Goal: Obtain resource: Obtain resource

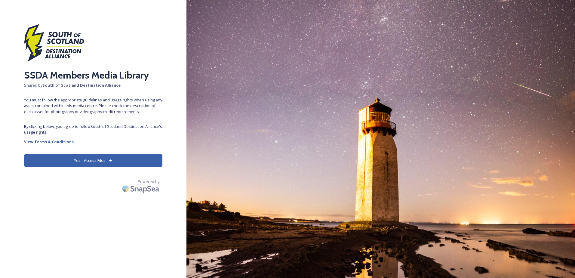
click at [100, 159] on button "Yes - Access Files" at bounding box center [93, 160] width 138 height 12
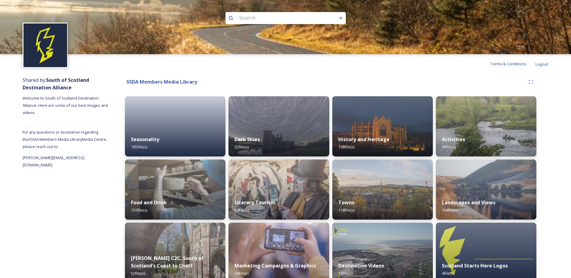
click at [252, 17] on input at bounding box center [277, 17] width 82 height 13
type input "[PERSON_NAME]"
click at [340, 17] on icon at bounding box center [340, 18] width 5 height 5
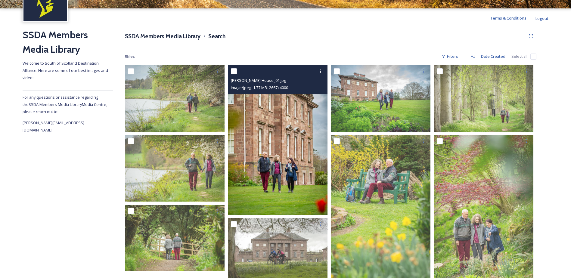
scroll to position [65, 0]
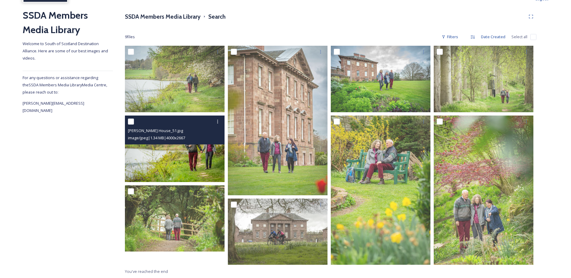
click at [198, 152] on img at bounding box center [175, 149] width 100 height 66
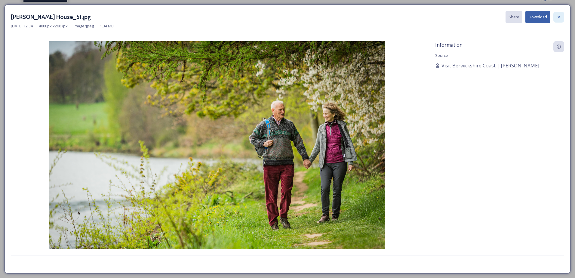
click at [561, 17] on icon at bounding box center [559, 17] width 5 height 5
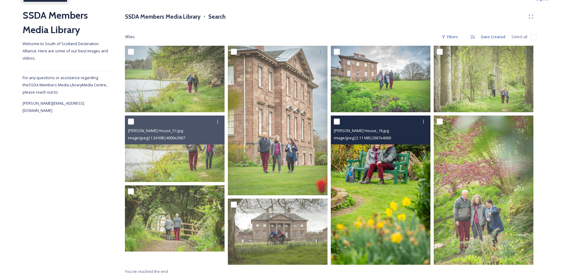
click at [383, 184] on img at bounding box center [381, 191] width 100 height 150
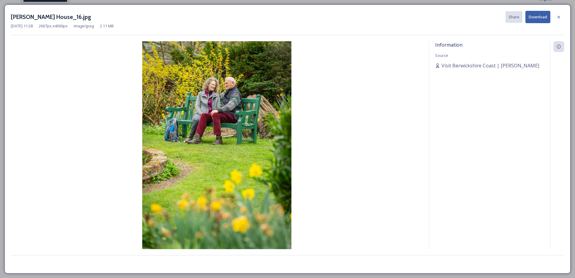
click at [537, 16] on button "Download" at bounding box center [538, 17] width 25 height 12
click at [513, 124] on div "Information Source Visit [GEOGRAPHIC_DATA] Coast | [PERSON_NAME]" at bounding box center [489, 145] width 121 height 208
drag, startPoint x: 532, startPoint y: 64, endPoint x: 440, endPoint y: 67, distance: 92.1
click at [440, 67] on div "Visit Berwickshire Coast | [PERSON_NAME]" at bounding box center [489, 65] width 109 height 7
copy span "Visit Berwickshire Coast | [PERSON_NAME]"
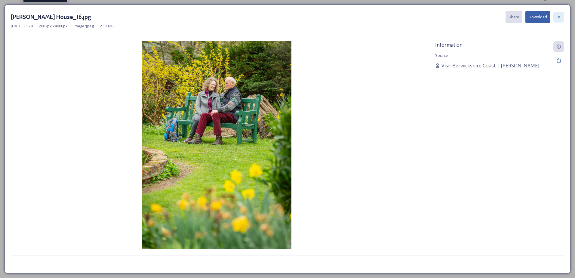
click at [557, 17] on icon at bounding box center [559, 17] width 5 height 5
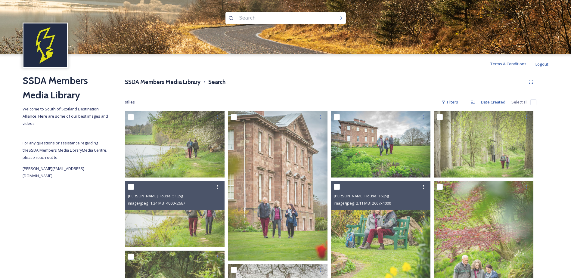
click at [254, 16] on input at bounding box center [277, 17] width 82 height 13
type input "coach"
click at [341, 17] on icon at bounding box center [340, 18] width 5 height 5
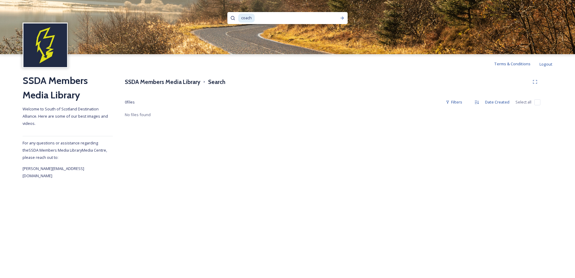
click at [275, 15] on input at bounding box center [292, 17] width 74 height 13
type input "c"
type input "group"
click at [341, 17] on icon at bounding box center [342, 18] width 5 height 5
click at [260, 17] on input at bounding box center [293, 17] width 74 height 13
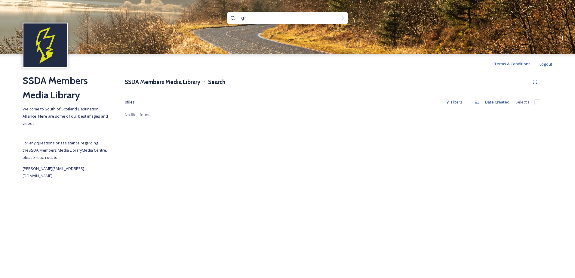
type input "g"
type input "fam trip"
click at [344, 17] on icon at bounding box center [342, 18] width 5 height 5
